Goal: Information Seeking & Learning: Learn about a topic

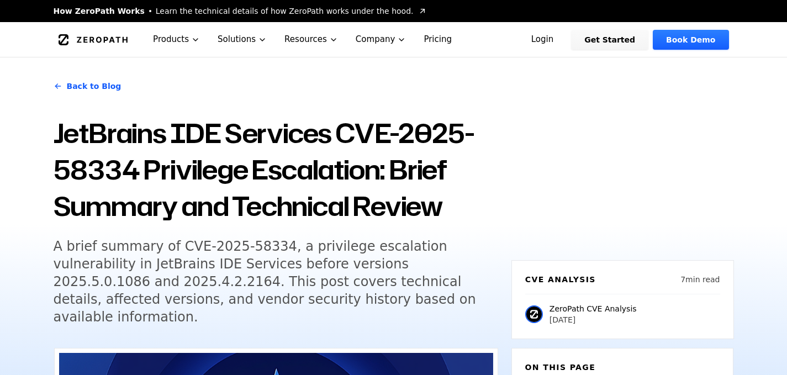
scroll to position [141, 0]
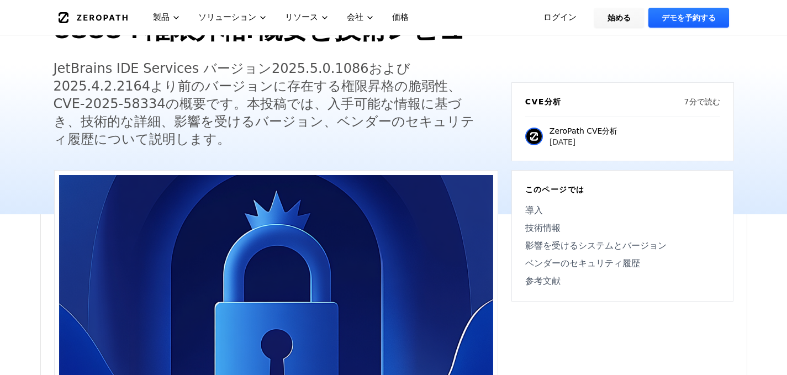
click at [302, 154] on div "ブログに戻る JetBrains IDE サービス CVE-2025-58334 権限昇格: 概要と技術レビュー JetBrains IDE Services…" at bounding box center [276, 45] width 444 height 232
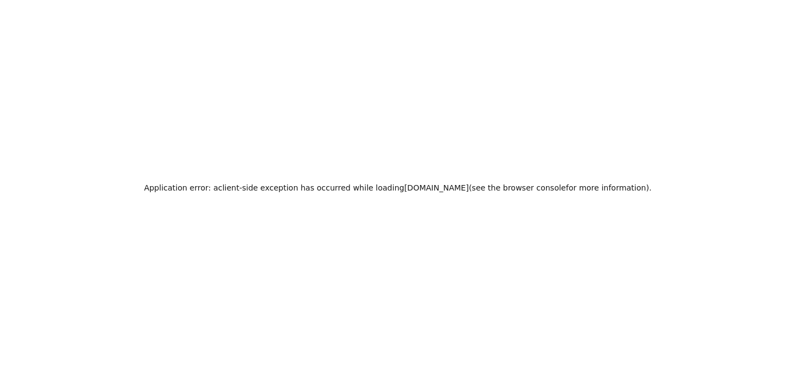
scroll to position [0, 0]
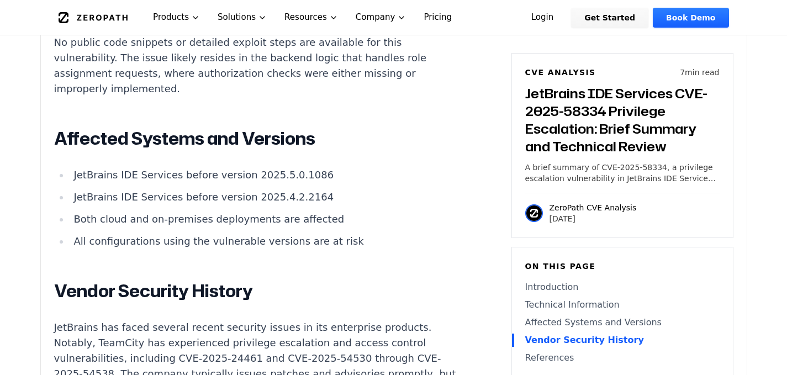
scroll to position [1199, 0]
